Goal: Information Seeking & Learning: Learn about a topic

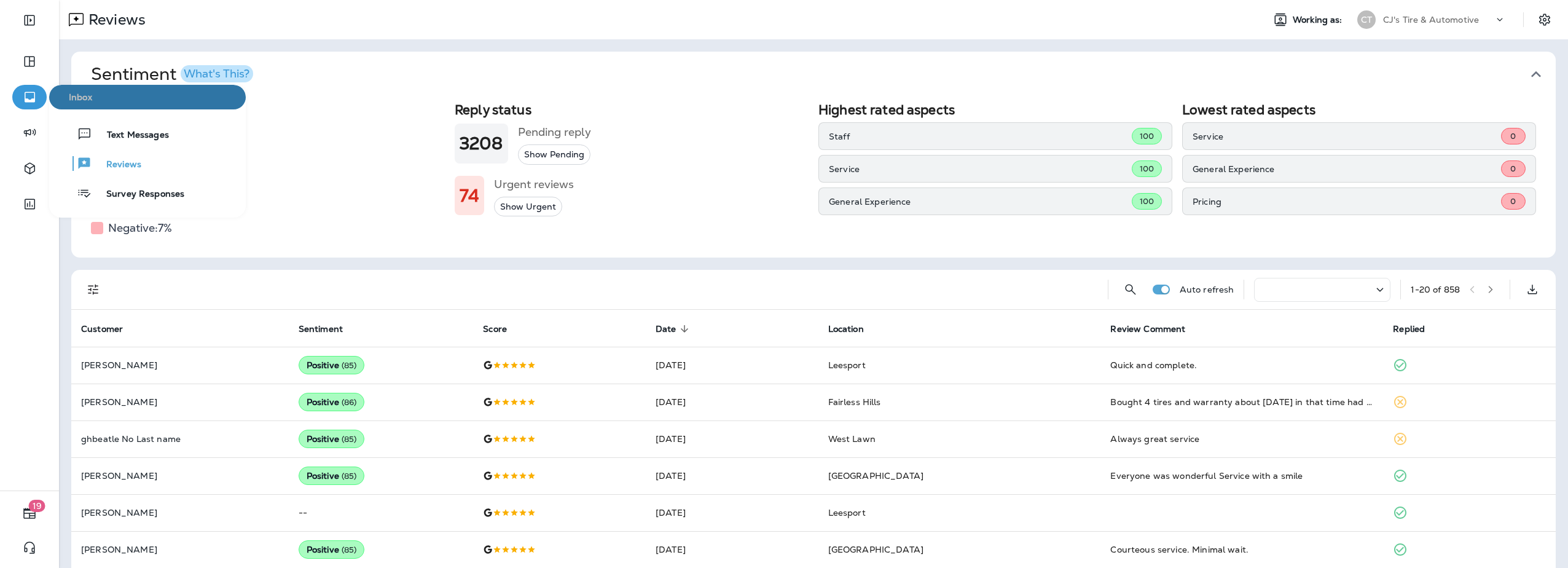
click at [70, 102] on span "Inbox" at bounding box center [147, 97] width 187 height 11
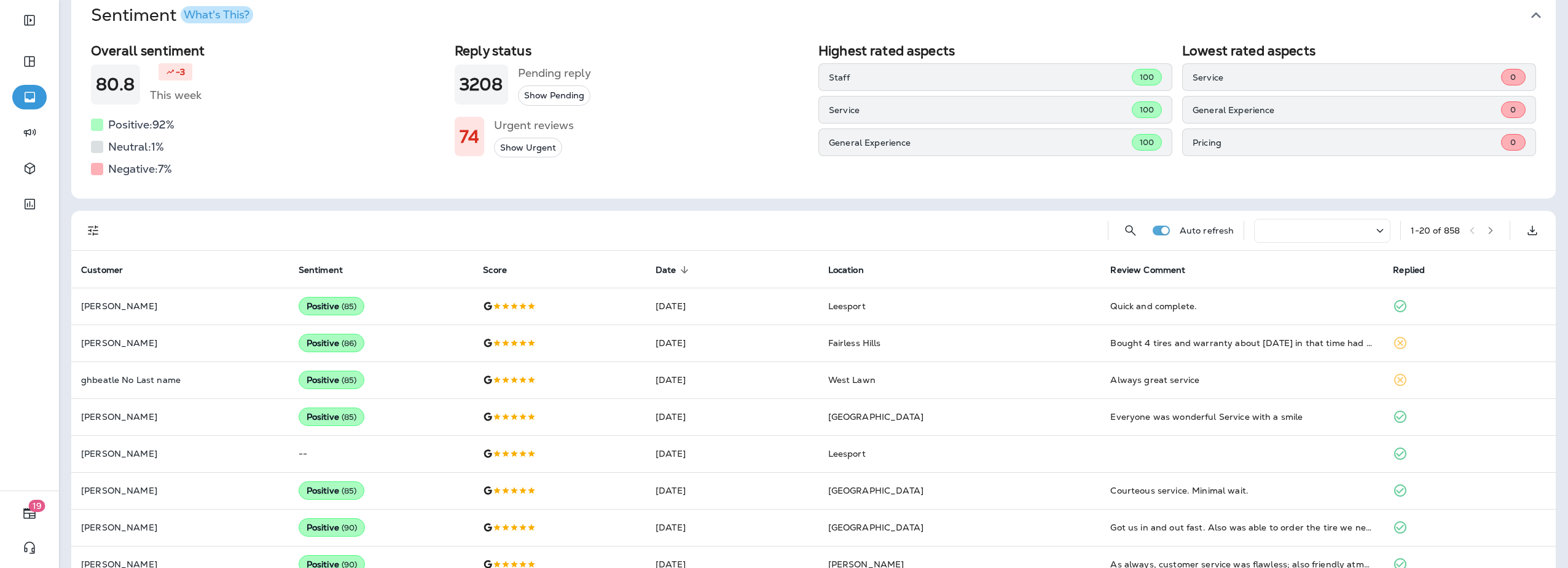
scroll to position [62, 0]
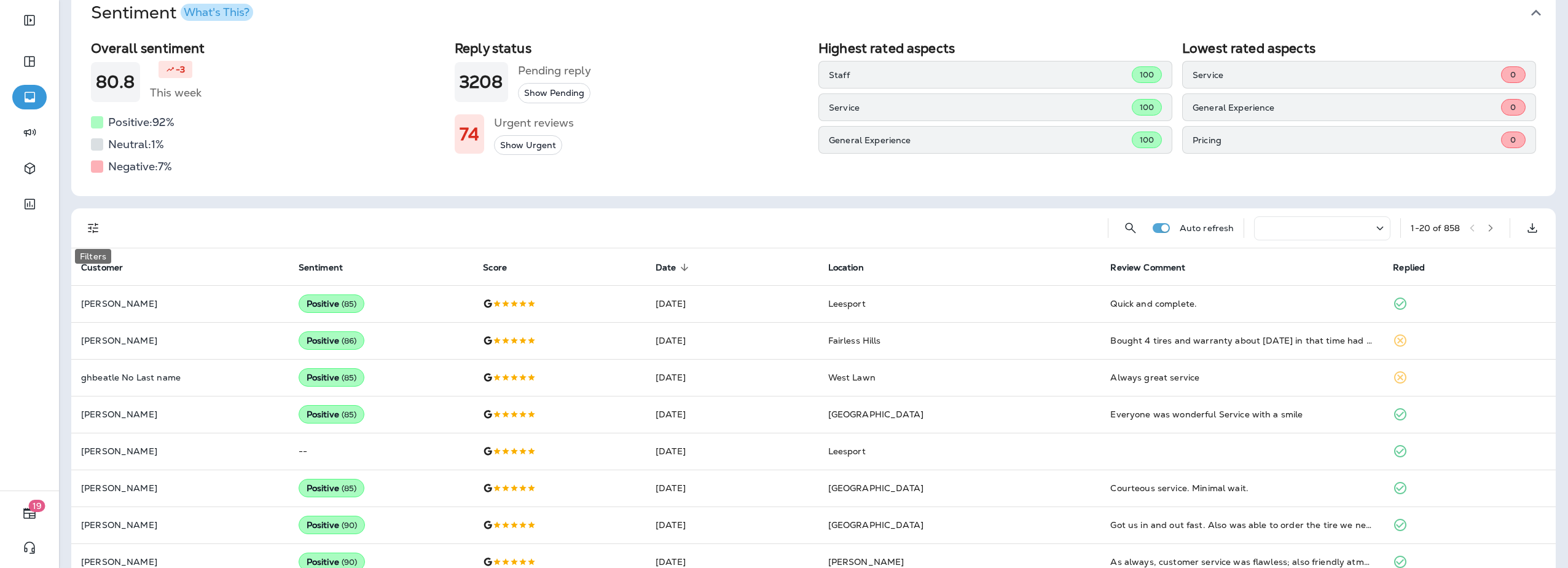
click at [93, 230] on icon "Filters" at bounding box center [93, 227] width 15 height 15
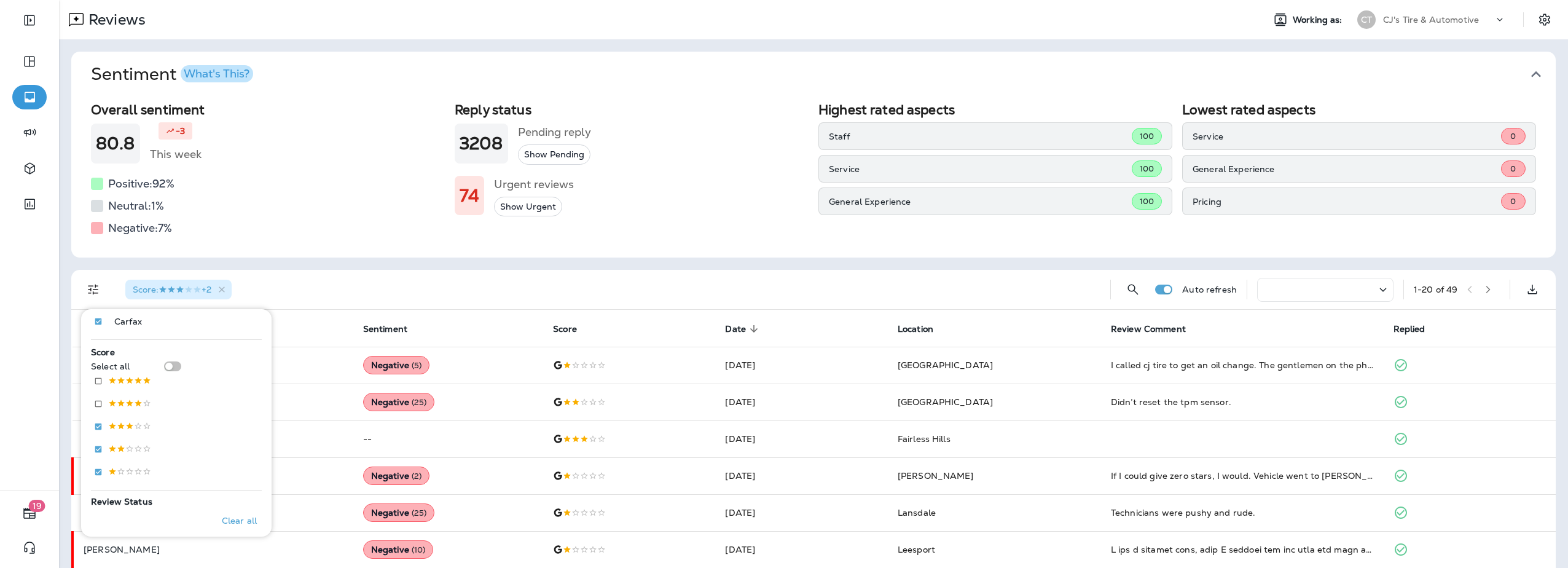
click at [289, 289] on div "Score : +2" at bounding box center [608, 289] width 985 height 39
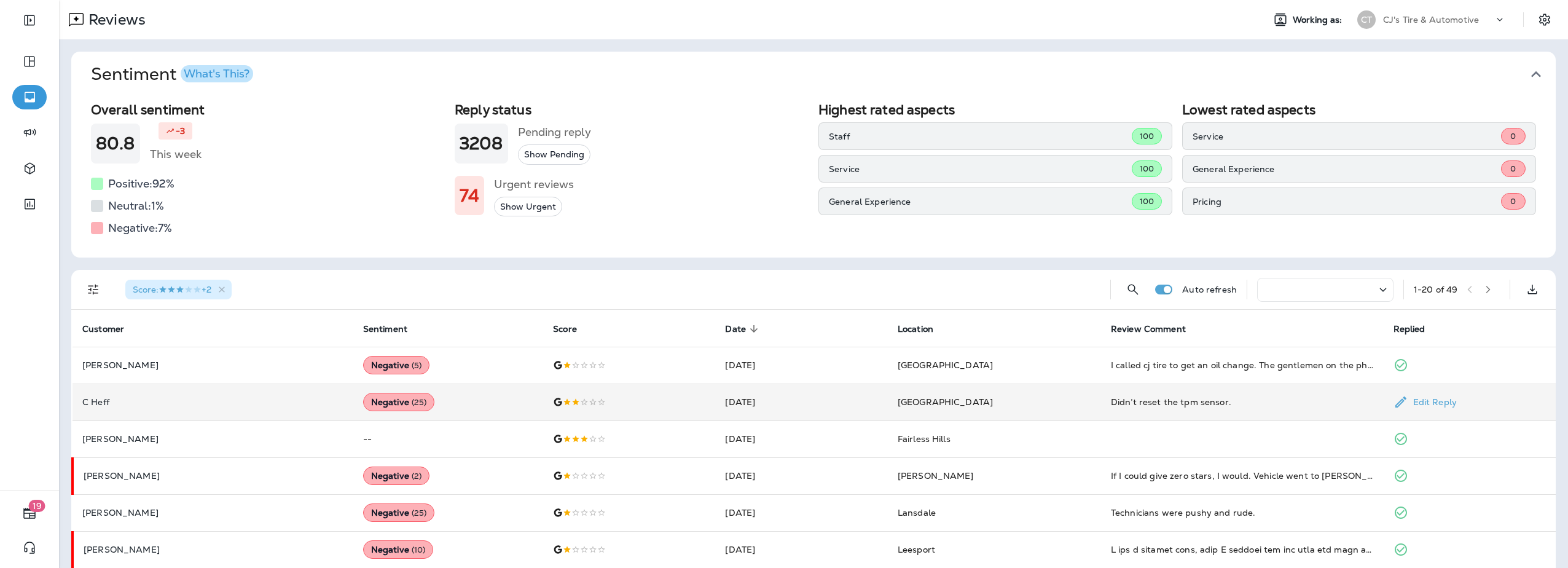
click at [207, 399] on p "C Heff" at bounding box center [213, 402] width 261 height 10
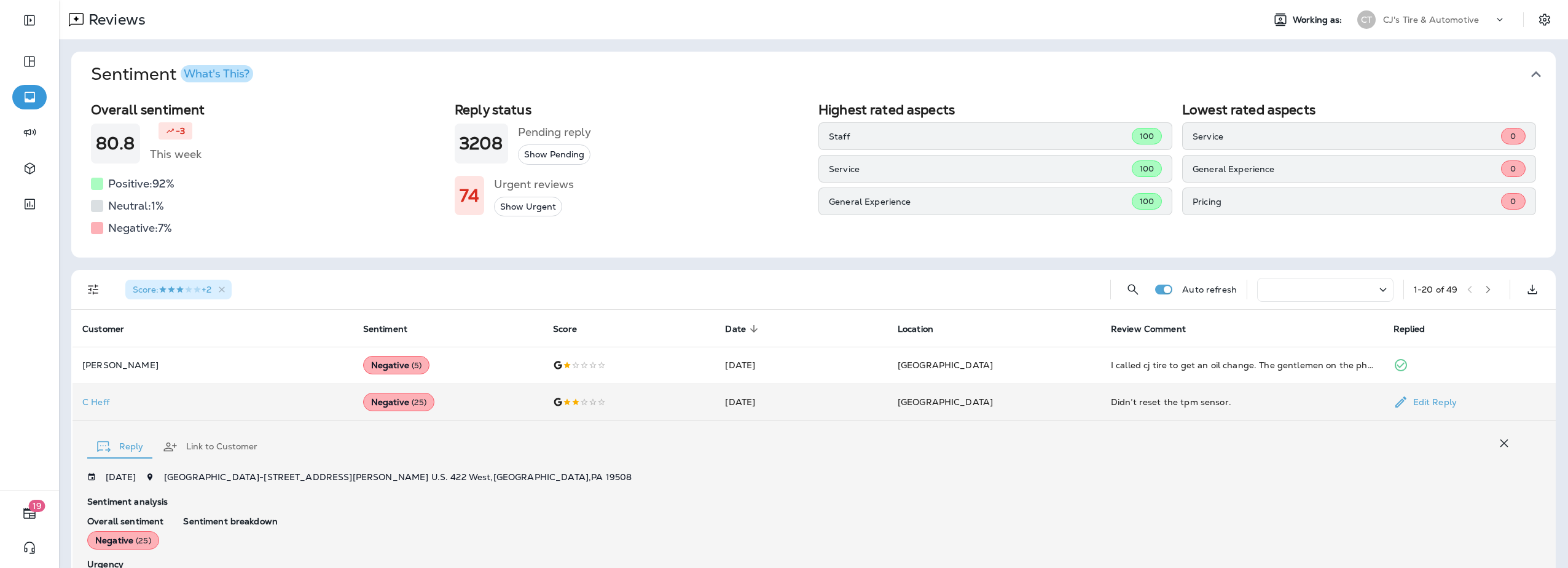
scroll to position [227, 0]
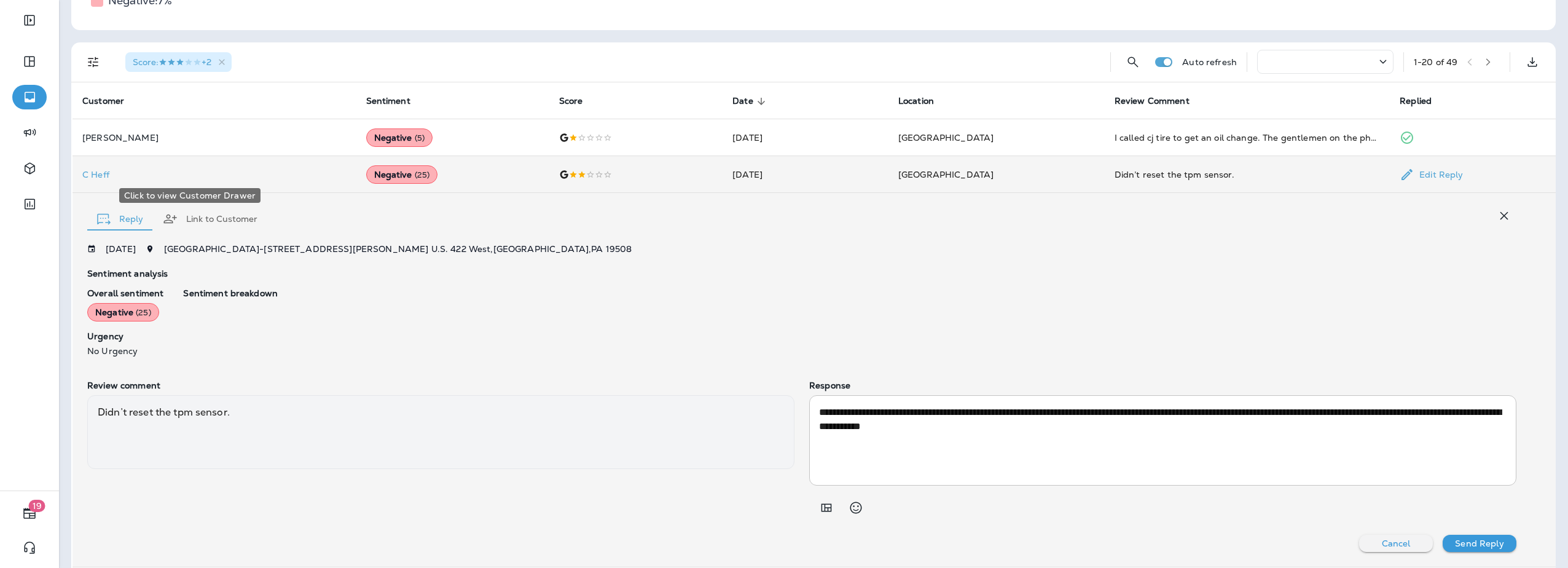
click at [106, 176] on p "C Heff" at bounding box center [214, 175] width 264 height 10
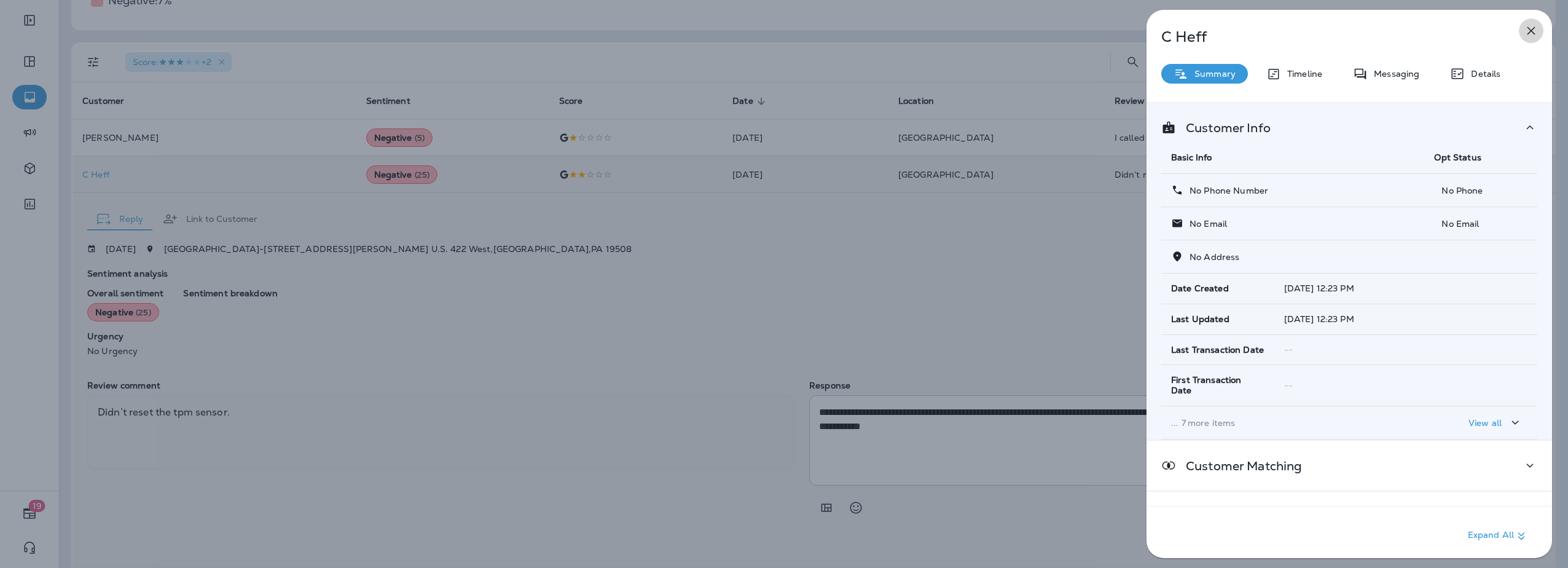
click at [1522, 34] on button "button" at bounding box center [1531, 30] width 25 height 25
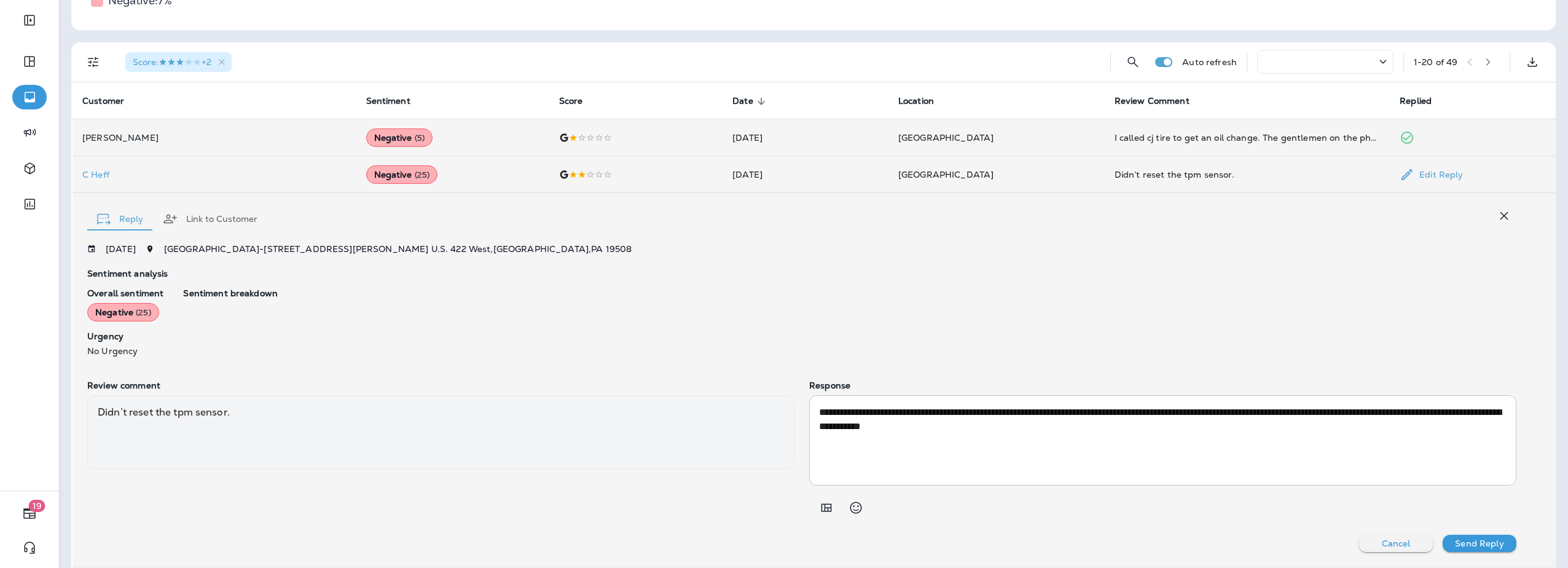
click at [138, 142] on p "[PERSON_NAME]" at bounding box center [214, 138] width 264 height 10
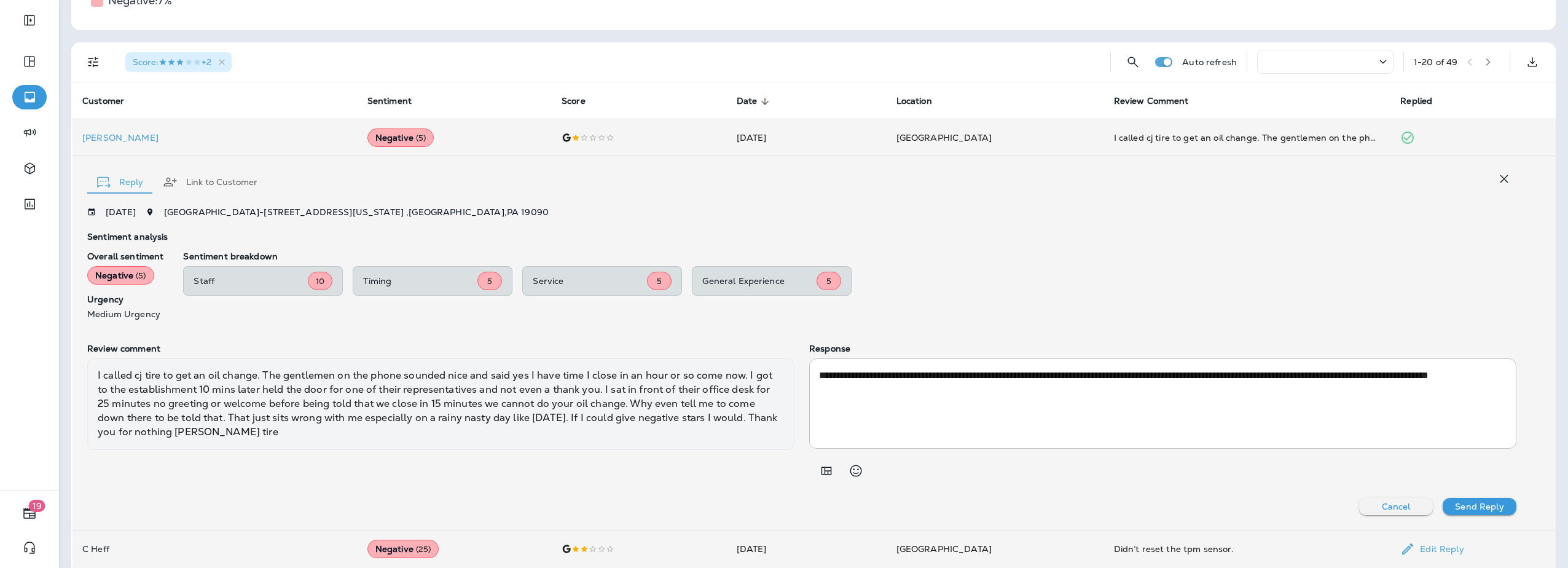
click at [123, 131] on td "[PERSON_NAME]" at bounding box center [215, 138] width 285 height 37
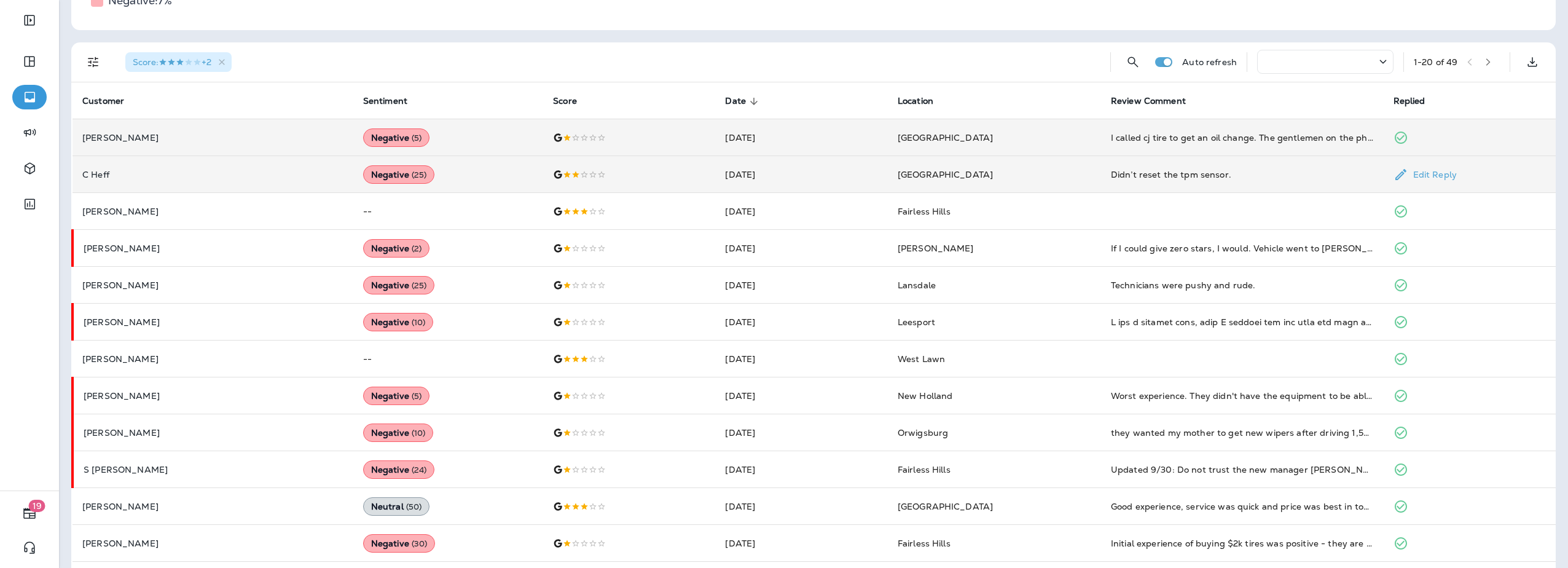
click at [123, 131] on td "[PERSON_NAME]" at bounding box center [213, 138] width 281 height 37
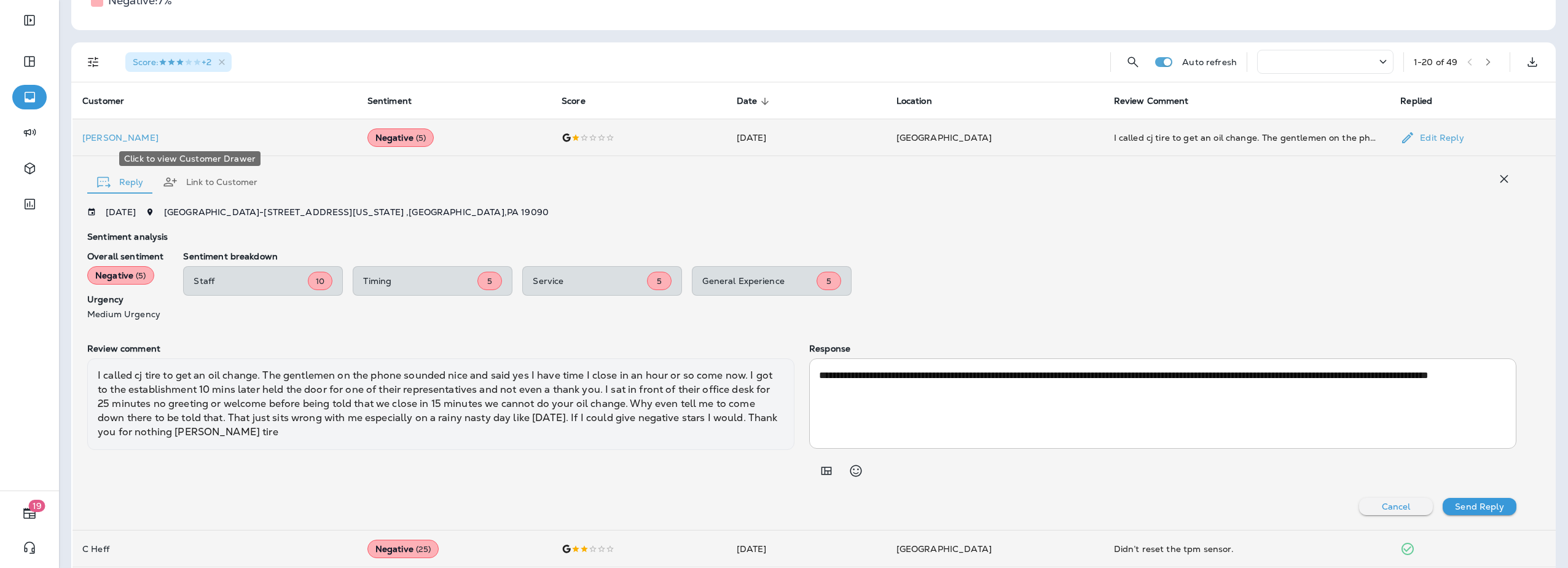
click at [109, 136] on p "[PERSON_NAME]" at bounding box center [215, 138] width 265 height 10
